Goal: Communication & Community: Answer question/provide support

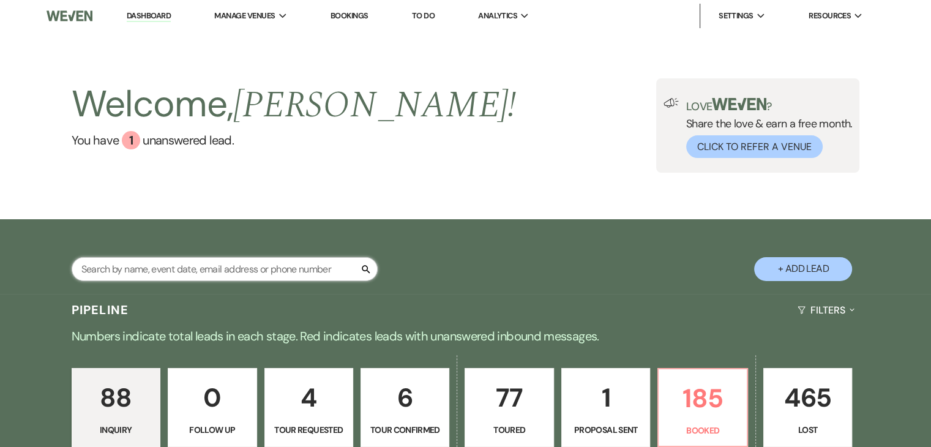
drag, startPoint x: 0, startPoint y: 0, endPoint x: 312, endPoint y: 270, distance: 412.9
click at [312, 270] on input "text" at bounding box center [225, 269] width 306 height 24
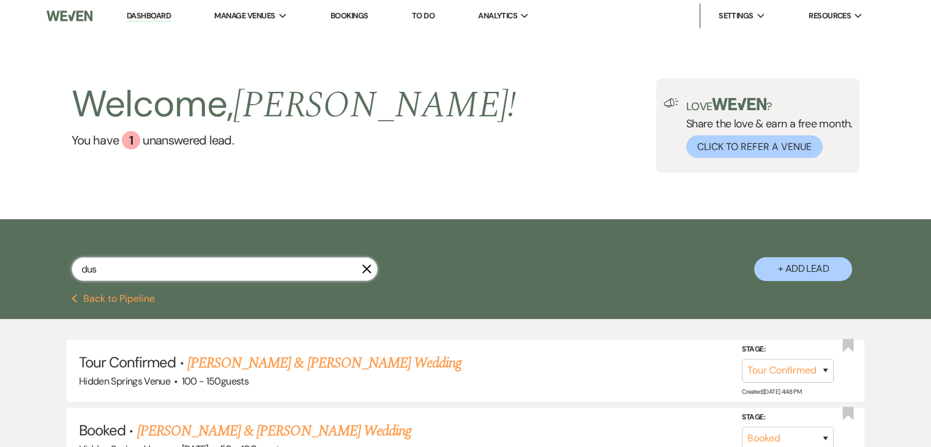
type input "dust"
select select "8"
select select "4"
select select "8"
select select "4"
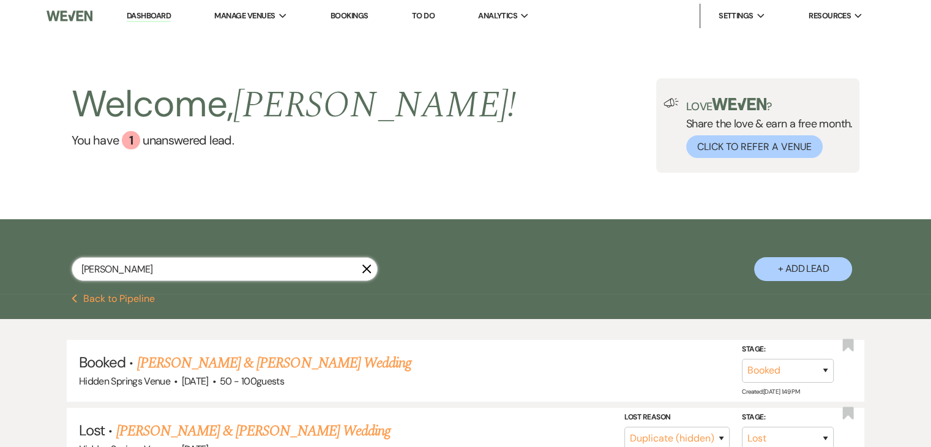
type input "[PERSON_NAME]"
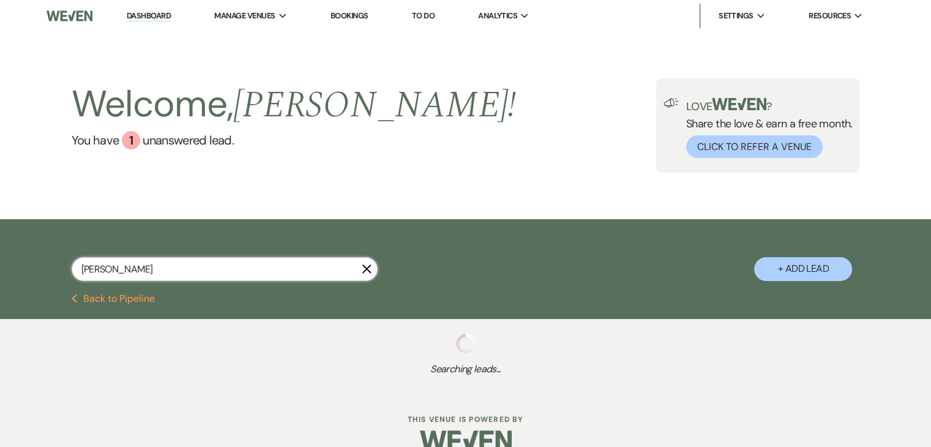
select select "8"
select select "4"
select select "8"
select select "4"
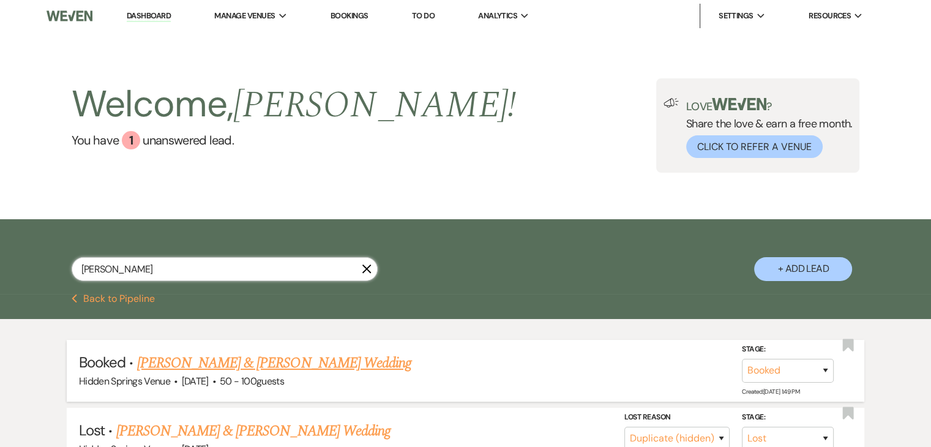
type input "[PERSON_NAME]"
click at [352, 359] on link "[PERSON_NAME] & [PERSON_NAME] Wedding" at bounding box center [274, 363] width 274 height 22
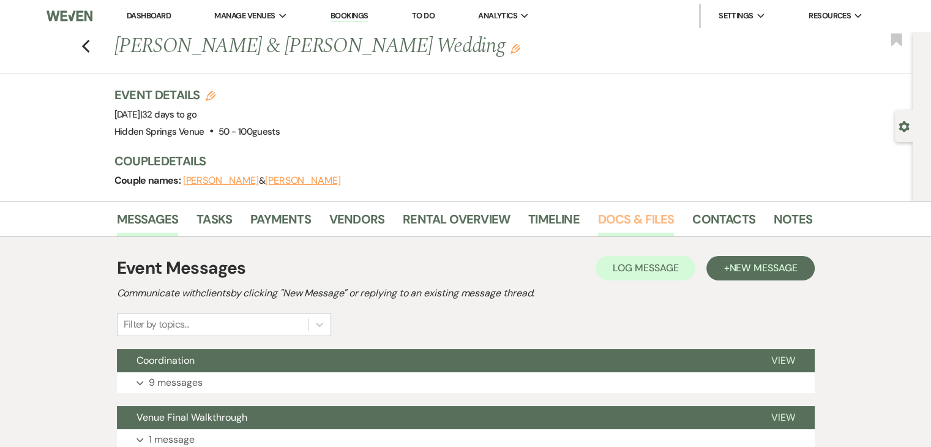
click at [630, 223] on link "Docs & Files" at bounding box center [636, 222] width 76 height 27
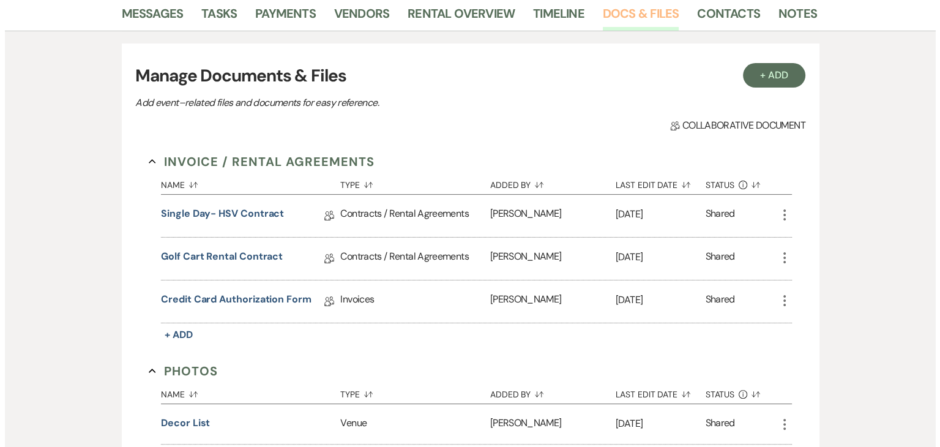
scroll to position [200, 0]
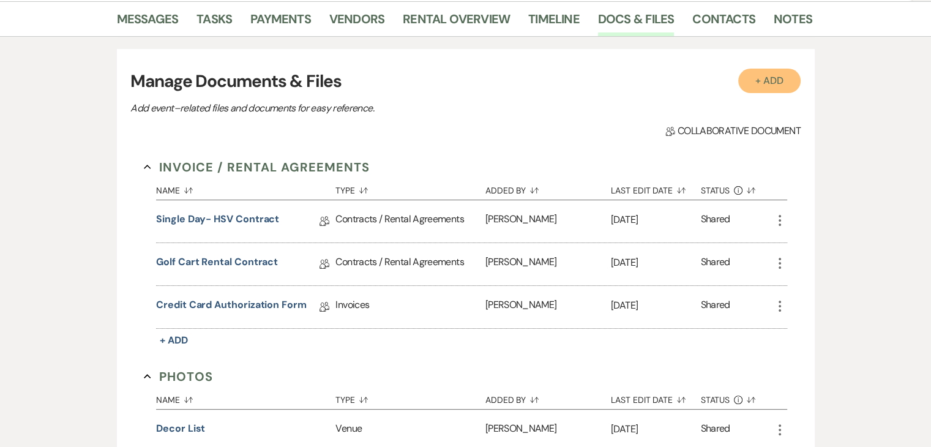
click at [770, 74] on button "+ Add" at bounding box center [769, 81] width 62 height 24
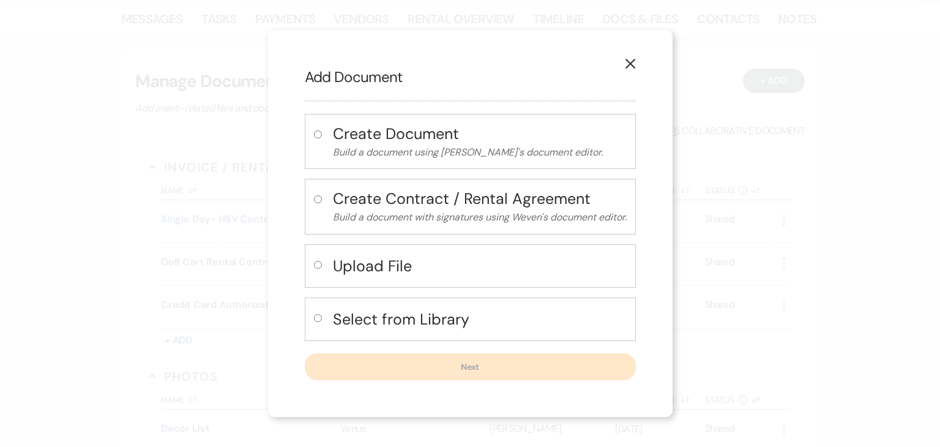
click at [318, 261] on input "radio" at bounding box center [318, 265] width 8 height 8
radio input "true"
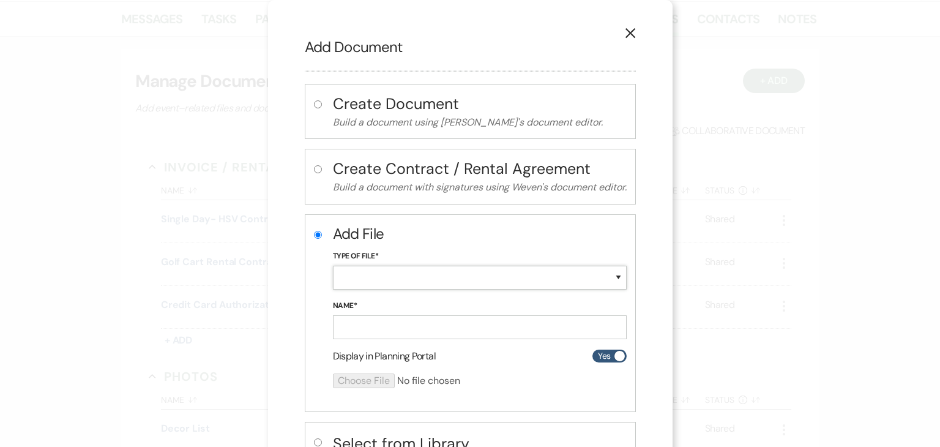
click at [400, 272] on select "Special Event Insurance Vendor Certificate of Insurance Contracts / Rental Agre…" at bounding box center [480, 278] width 294 height 24
select select "24"
click at [333, 266] on select "Special Event Insurance Vendor Certificate of Insurance Contracts / Rental Agre…" at bounding box center [480, 278] width 294 height 24
click at [376, 327] on input "Name*" at bounding box center [480, 327] width 294 height 24
type input "Reception Floorplan"
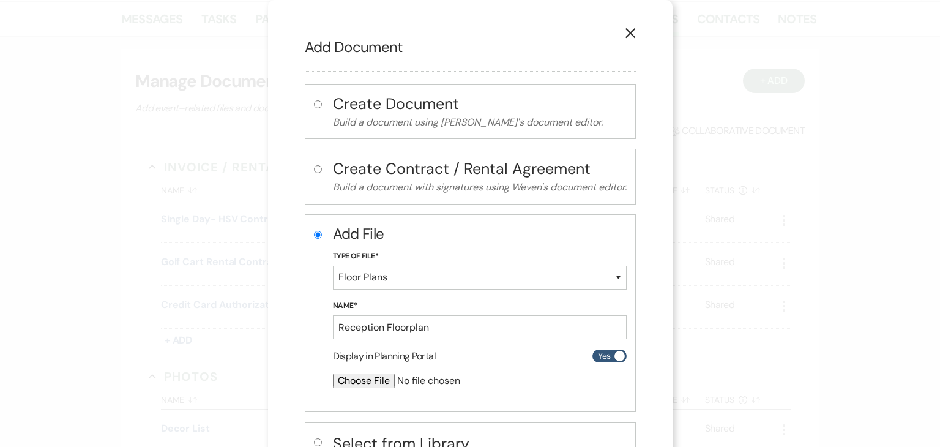
click at [361, 373] on input "file" at bounding box center [447, 380] width 229 height 15
type input "C:\fakepath\Savanna Floorplan.pdf"
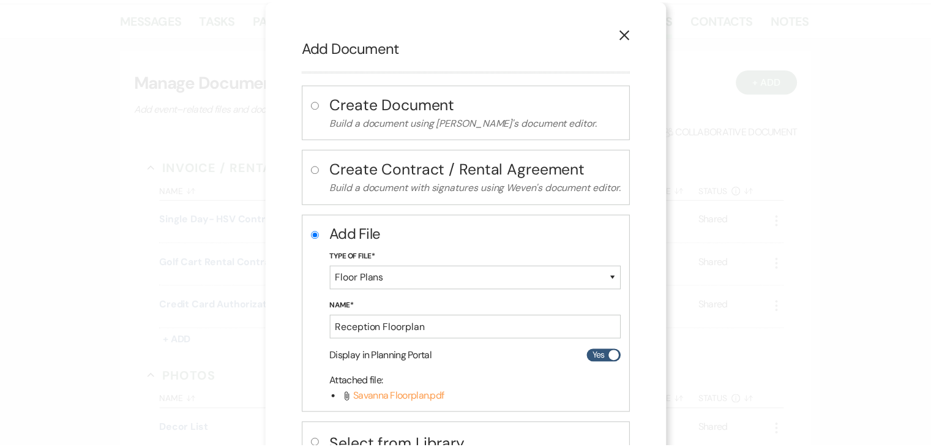
scroll to position [94, 0]
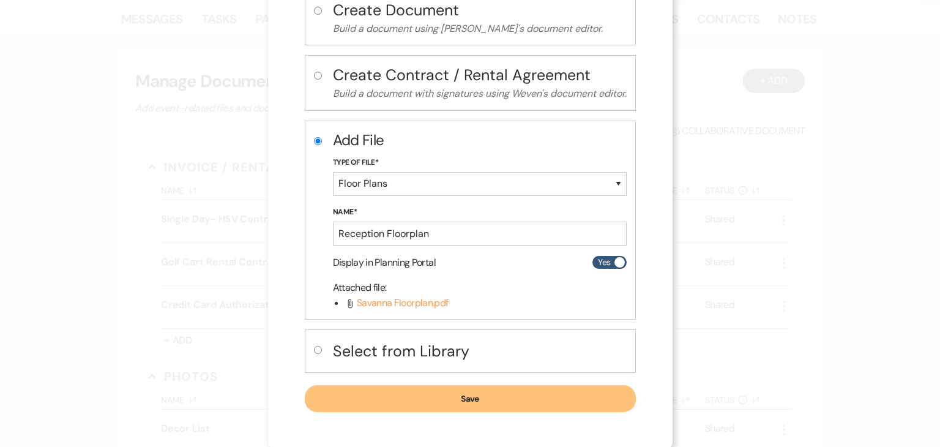
click at [491, 396] on button "Save" at bounding box center [470, 398] width 331 height 27
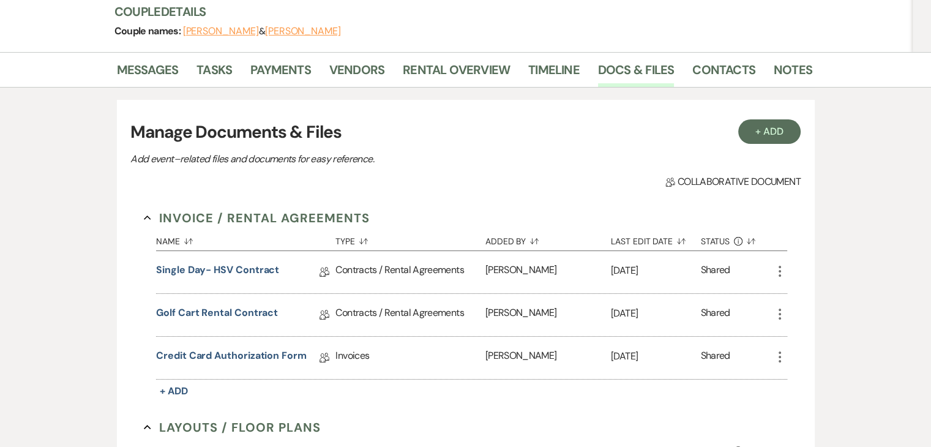
scroll to position [0, 0]
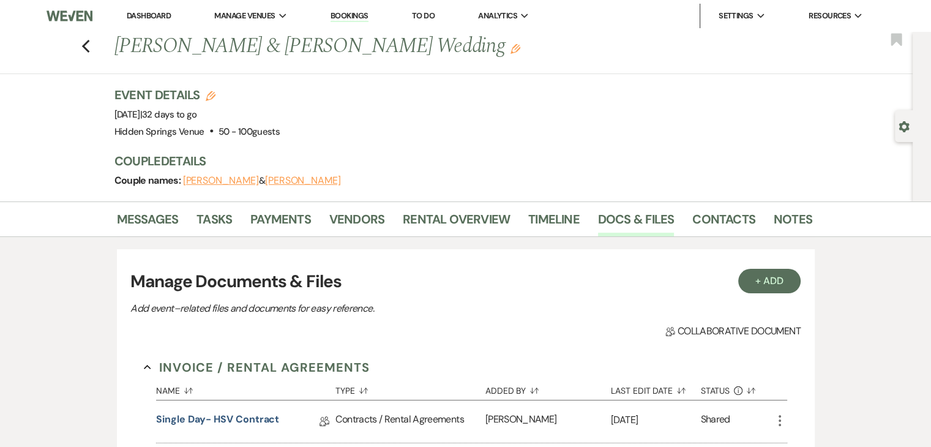
click at [151, 20] on link "Dashboard" at bounding box center [149, 15] width 44 height 10
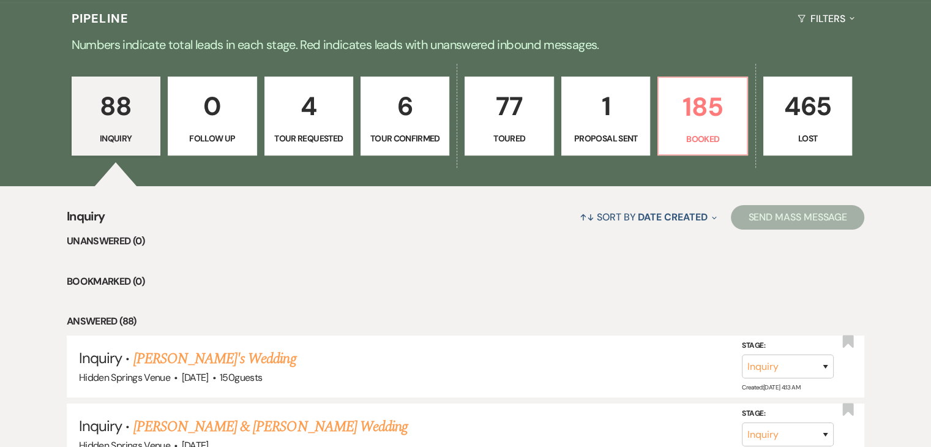
scroll to position [291, 0]
click at [704, 101] on p "185" at bounding box center [702, 106] width 73 height 41
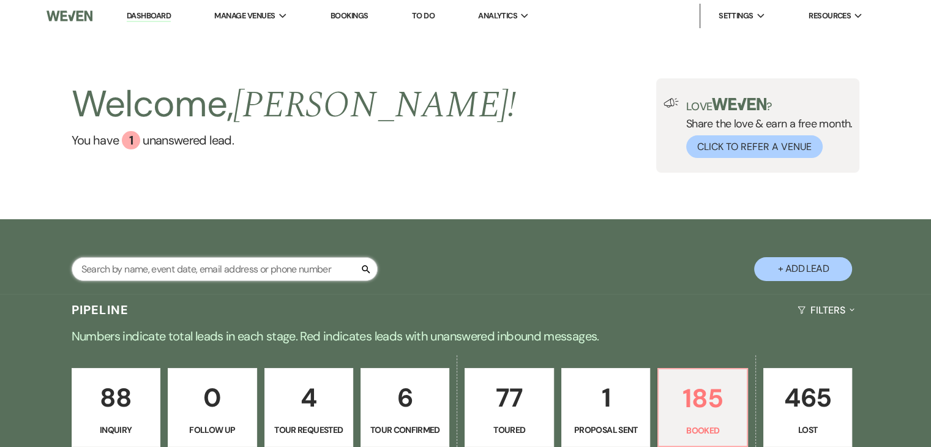
click at [237, 272] on input "text" at bounding box center [225, 269] width 306 height 24
type input "[PERSON_NAME]"
select select "8"
select select "5"
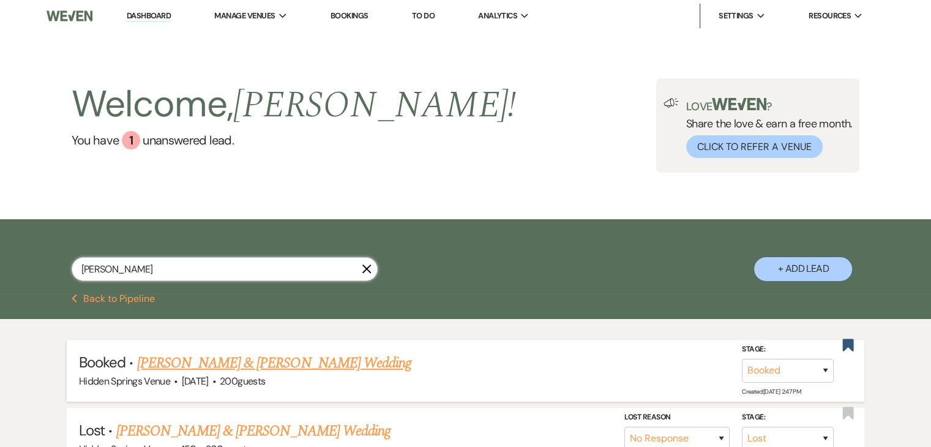
type input "[PERSON_NAME]"
click at [264, 361] on link "[PERSON_NAME] & [PERSON_NAME] Wedding" at bounding box center [274, 363] width 274 height 22
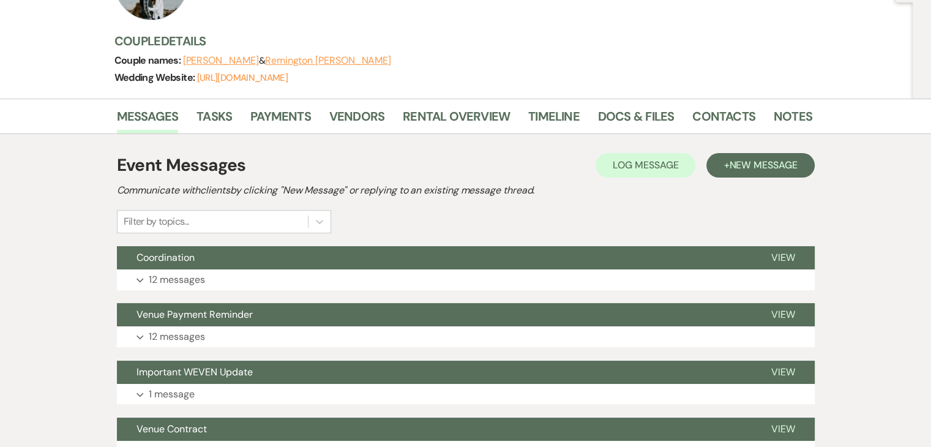
scroll to position [140, 0]
click at [636, 120] on link "Docs & Files" at bounding box center [636, 119] width 76 height 27
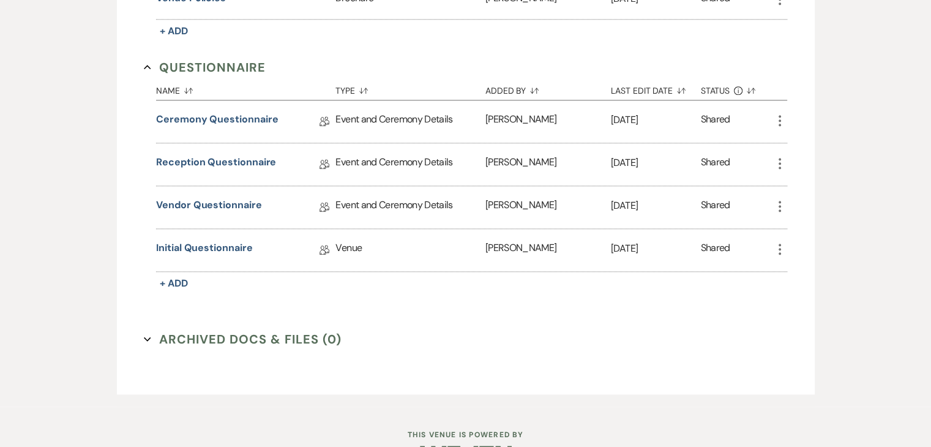
scroll to position [1273, 0]
click at [206, 117] on link "Ceremony Questionnaire" at bounding box center [217, 121] width 122 height 19
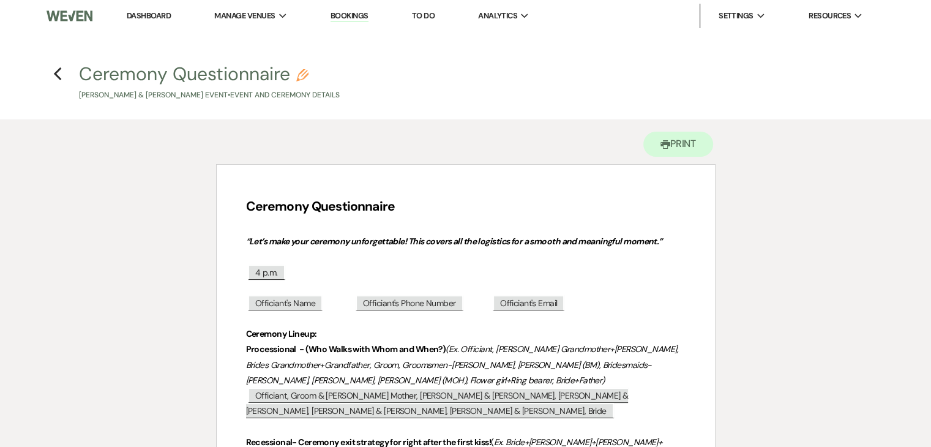
click at [152, 15] on link "Dashboard" at bounding box center [149, 15] width 44 height 10
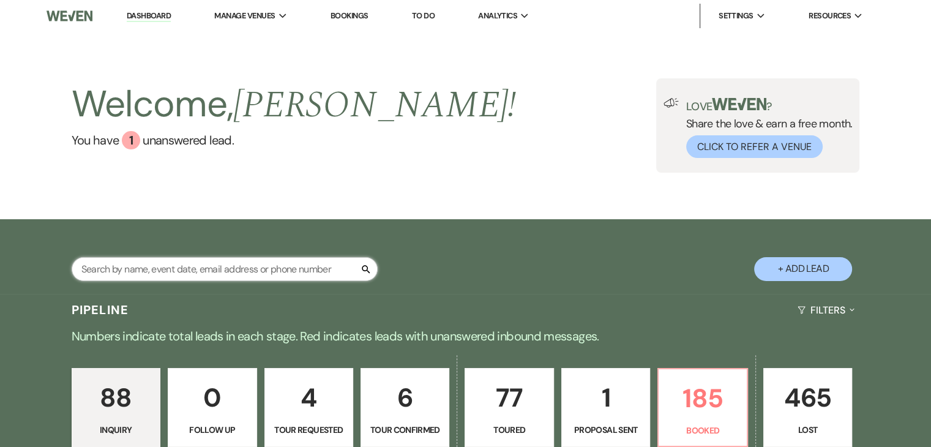
click at [239, 262] on input "text" at bounding box center [225, 269] width 306 height 24
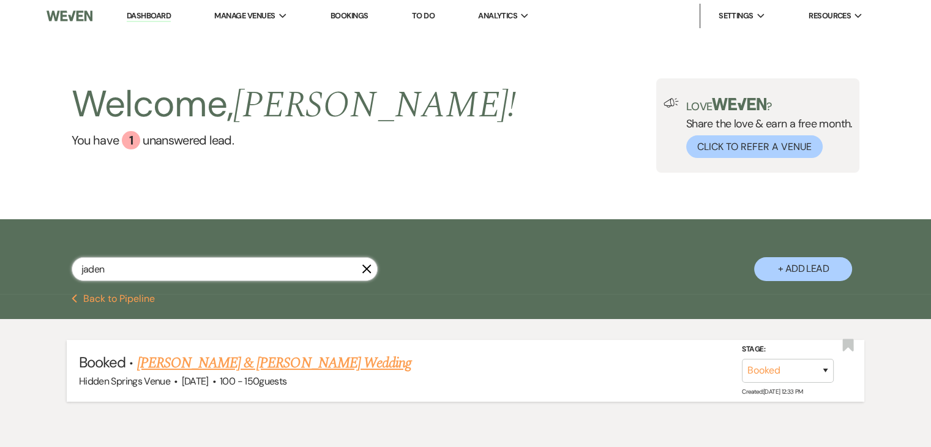
type input "jaden"
click at [267, 361] on link "[PERSON_NAME] & [PERSON_NAME] Wedding" at bounding box center [274, 363] width 274 height 22
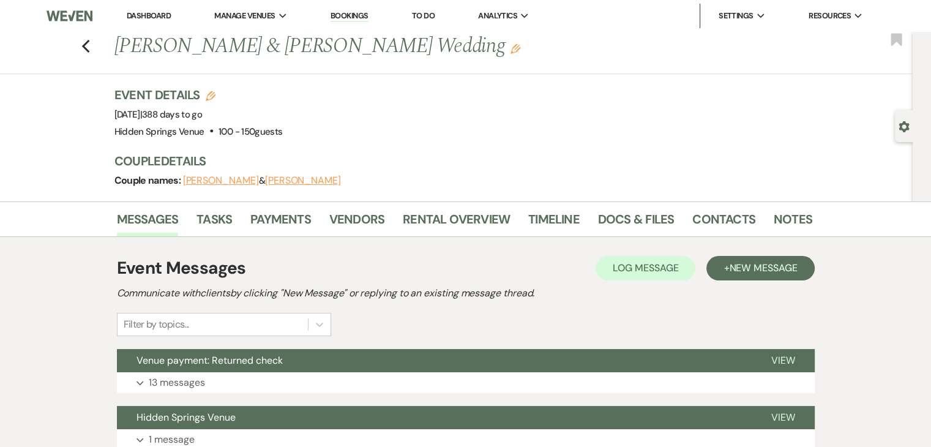
click at [267, 361] on span "Venue payment: Returned check" at bounding box center [209, 360] width 146 height 13
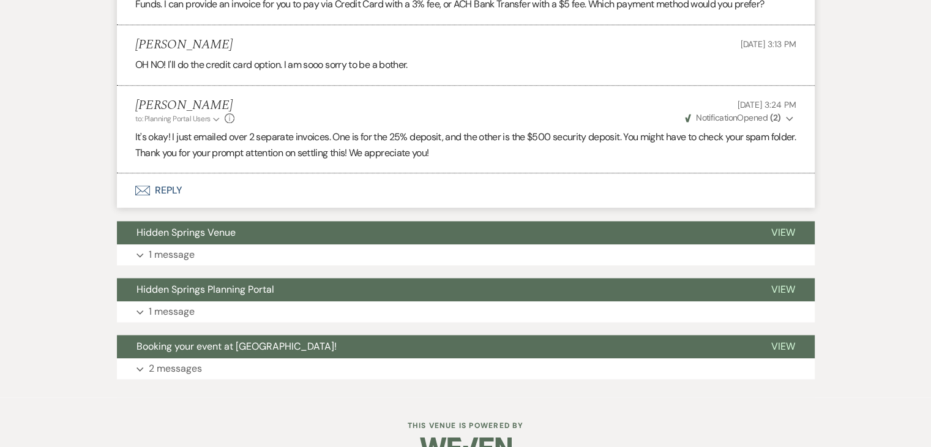
scroll to position [1399, 0]
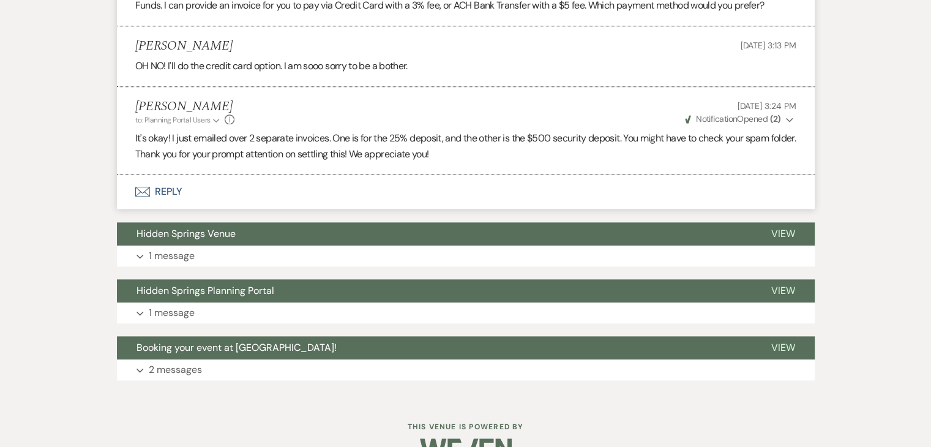
click at [713, 122] on span "Notification" at bounding box center [716, 118] width 41 height 11
click at [158, 204] on button "Envelope Reply" at bounding box center [466, 191] width 698 height 34
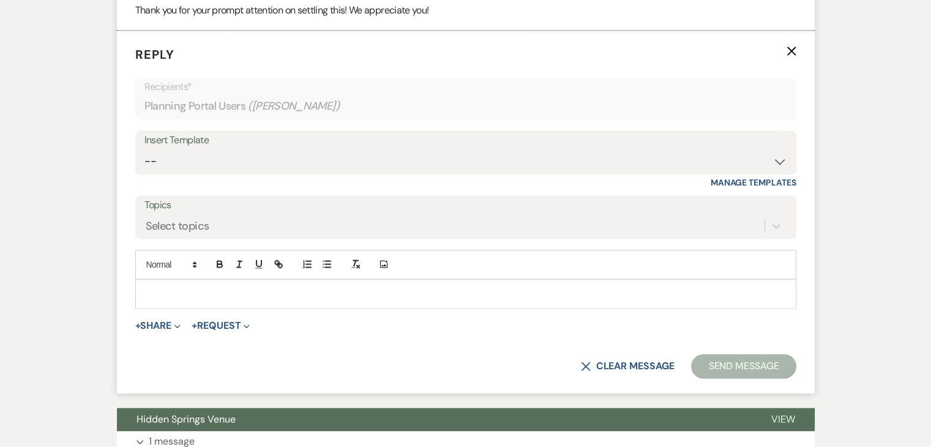
scroll to position [1544, 0]
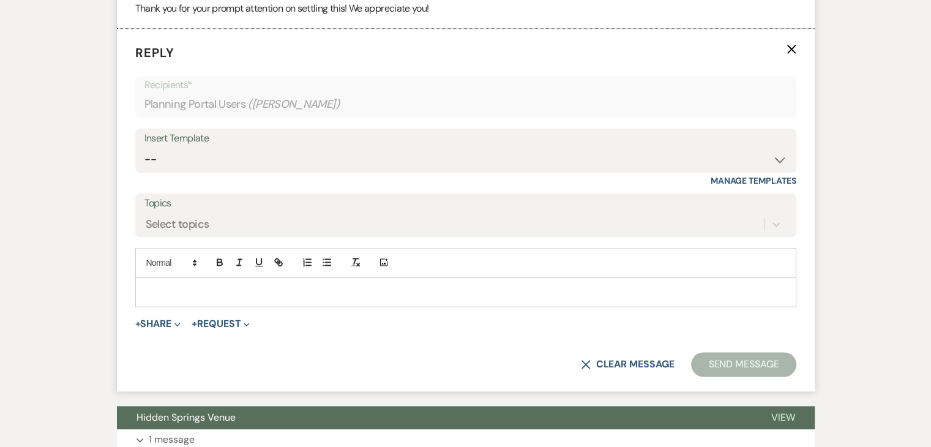
click at [192, 296] on div at bounding box center [466, 292] width 660 height 28
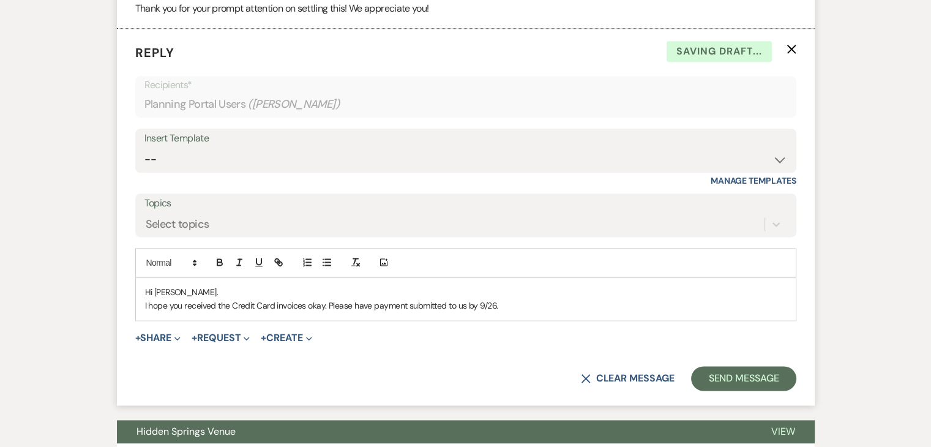
click at [328, 312] on p "I hope you received the Credit Card invoices okay. Please have payment submitte…" at bounding box center [465, 305] width 641 height 13
click at [535, 312] on p "I hope you received the Credit Card invoices okay. In order to continue to hold…" at bounding box center [465, 305] width 641 height 13
click at [658, 312] on p "I hope you received the Credit Card invoices okay. In order to continue to hold…" at bounding box center [465, 305] width 641 height 13
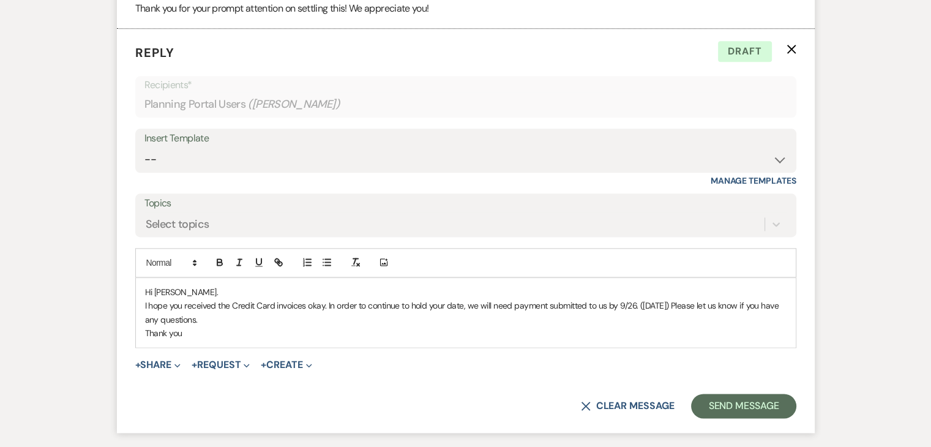
click at [187, 299] on p "Hi [PERSON_NAME]." at bounding box center [465, 291] width 641 height 13
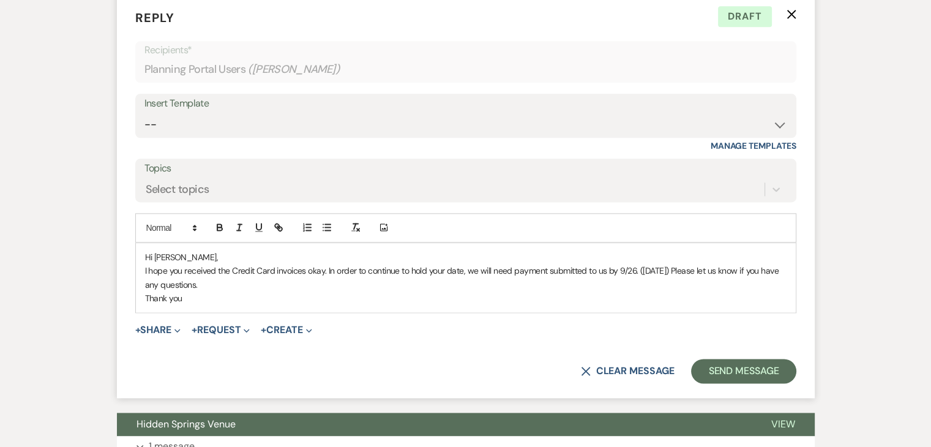
scroll to position [1580, 0]
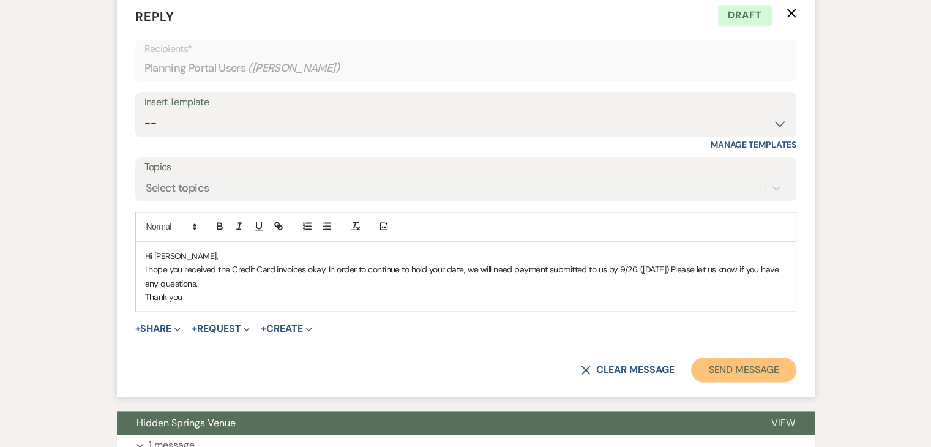
click at [769, 379] on button "Send Message" at bounding box center [743, 369] width 105 height 24
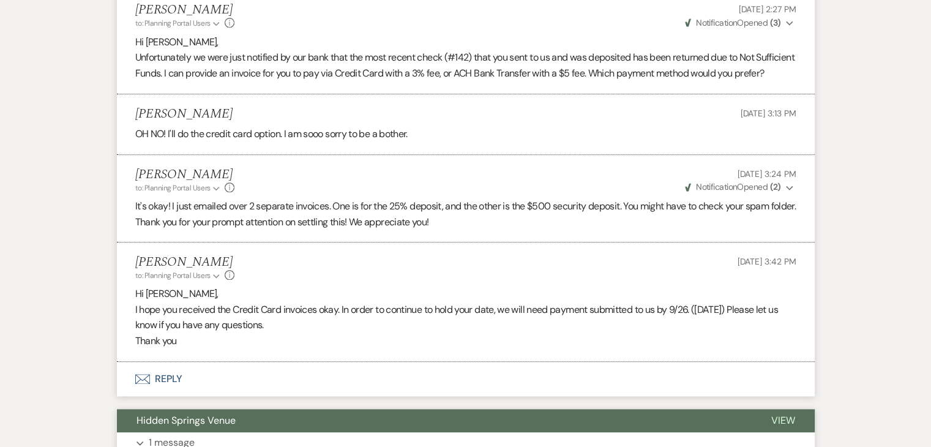
scroll to position [1330, 0]
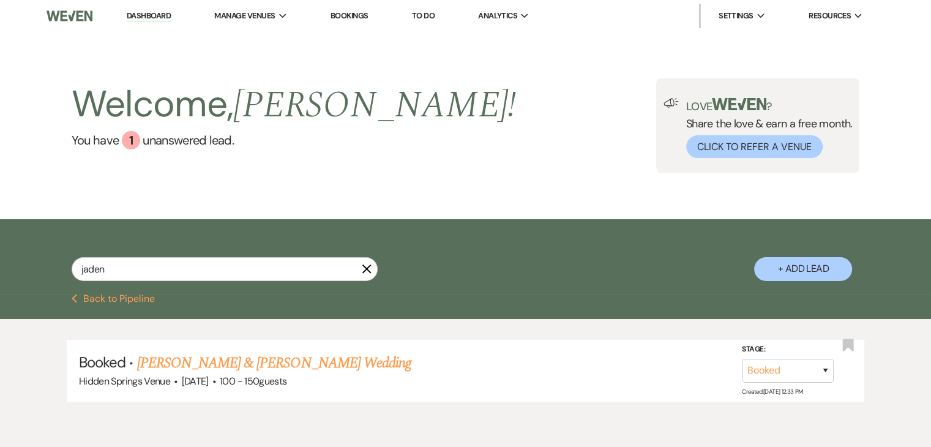
click at [364, 269] on icon "X" at bounding box center [367, 269] width 10 height 10
